Goal: Connect with others: Connect with others

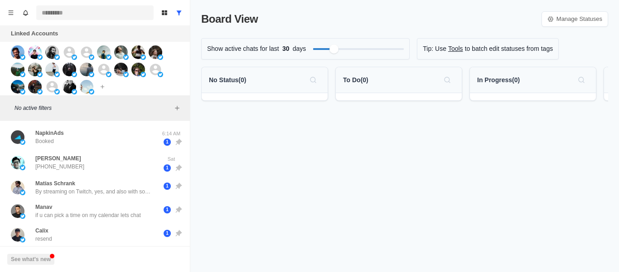
drag, startPoint x: 99, startPoint y: 136, endPoint x: 122, endPoint y: 6, distance: 131.8
click at [100, 134] on div "NapkinAds Booked" at bounding box center [85, 137] width 149 height 19
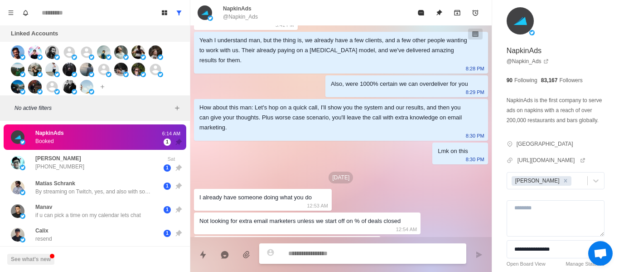
scroll to position [227, 0]
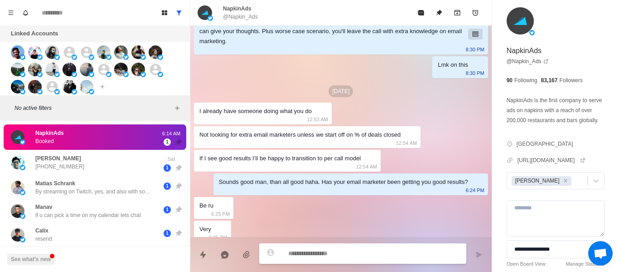
click at [237, 21] on div "NapkinAds @Napkin_Ads" at bounding box center [341, 12] width 302 height 25
copy div "@Napkin_Ads"
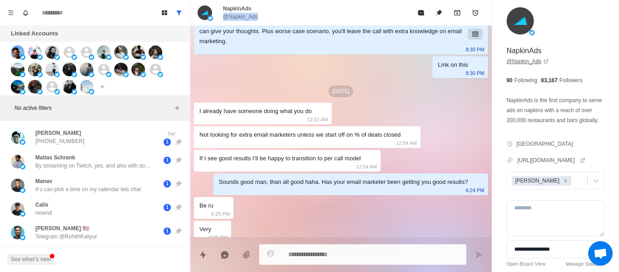
click at [537, 59] on link "@ Napkin_Ads" at bounding box center [528, 61] width 42 height 8
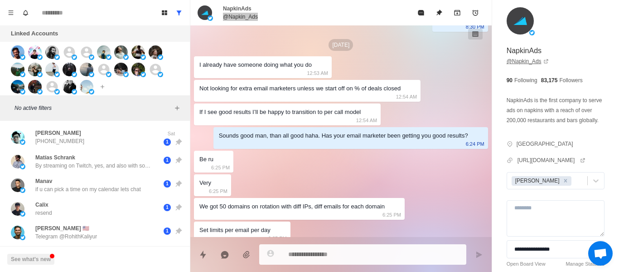
scroll to position [180, 0]
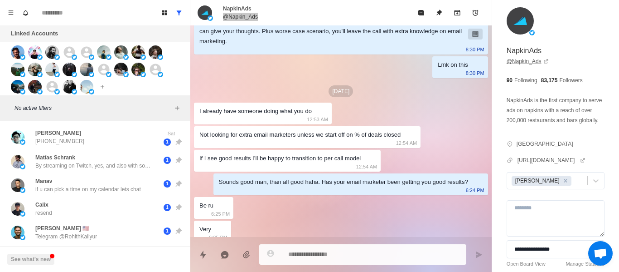
type textarea "*"
